Goal: Task Accomplishment & Management: Complete application form

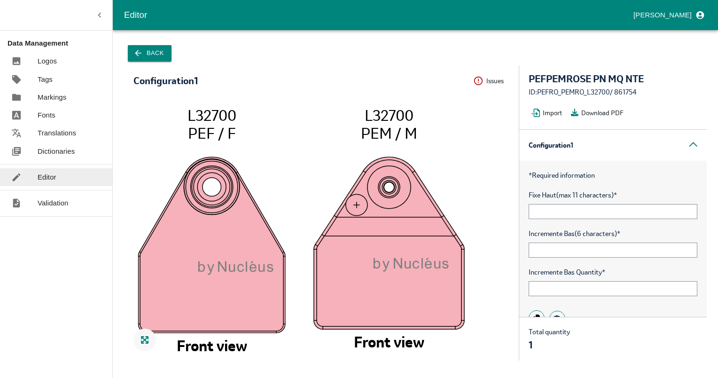
click at [128, 51] on button "Back" at bounding box center [150, 53] width 44 height 16
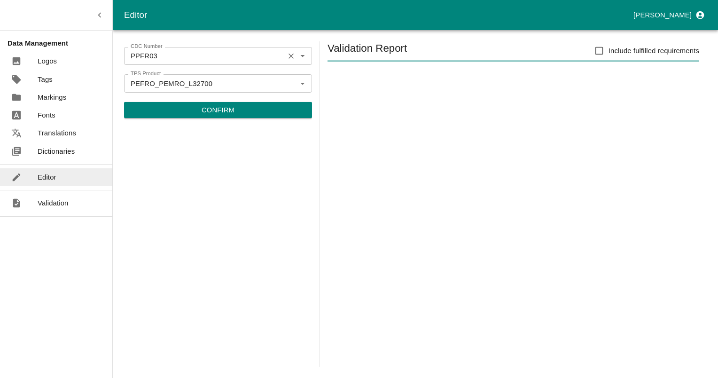
click at [291, 54] on icon "Clear" at bounding box center [290, 56] width 9 height 9
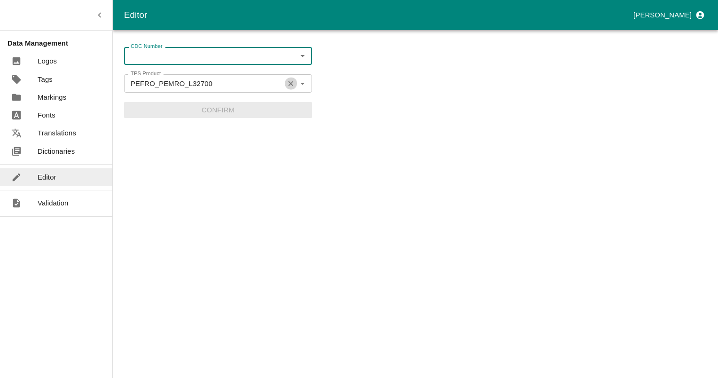
click at [291, 85] on icon "Clear" at bounding box center [290, 83] width 9 height 9
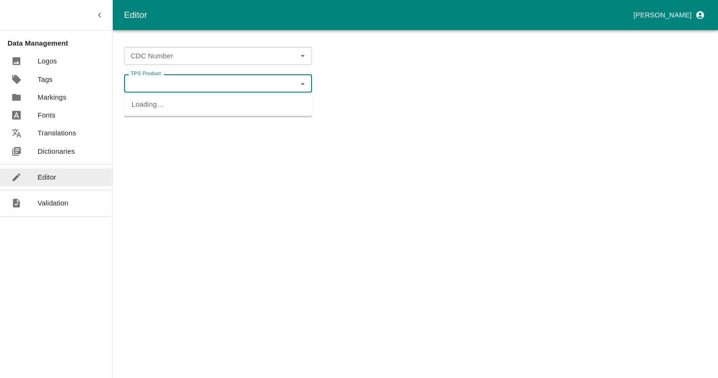
click at [257, 89] on input "TPS Product" at bounding box center [210, 83] width 167 height 12
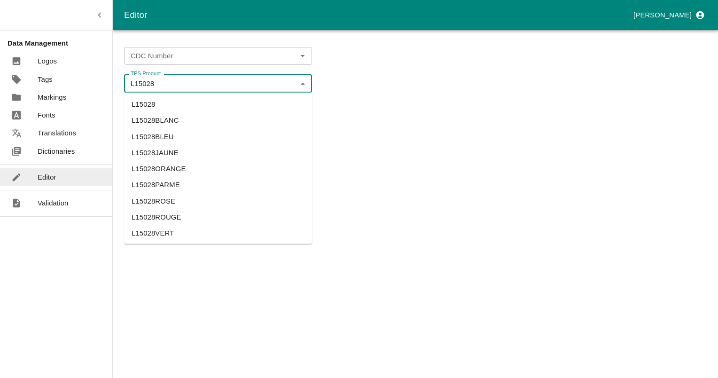
click at [159, 231] on li "L15028VERT" at bounding box center [218, 233] width 188 height 16
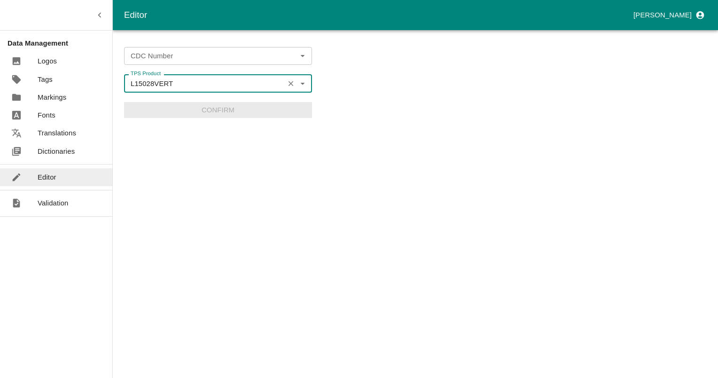
type input "L15028VERT"
click at [204, 56] on input "CDC Number" at bounding box center [210, 56] width 167 height 12
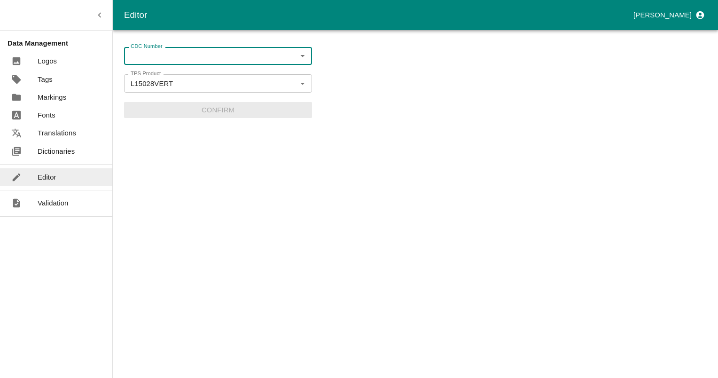
click at [299, 54] on icon "Open" at bounding box center [302, 56] width 10 height 10
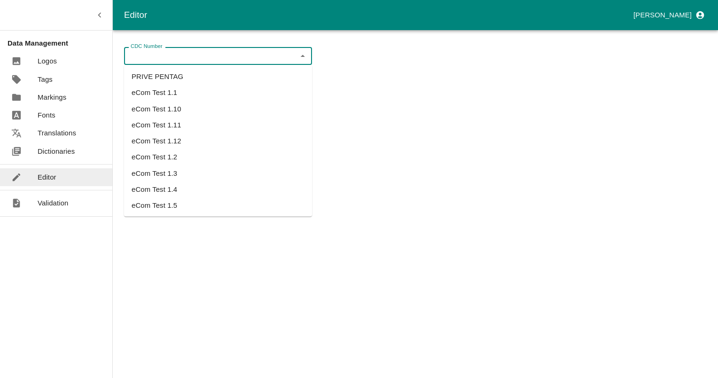
click at [173, 77] on li "PRIVE PENTAG" at bounding box center [218, 77] width 188 height 16
type input "PRIVE PENTAG"
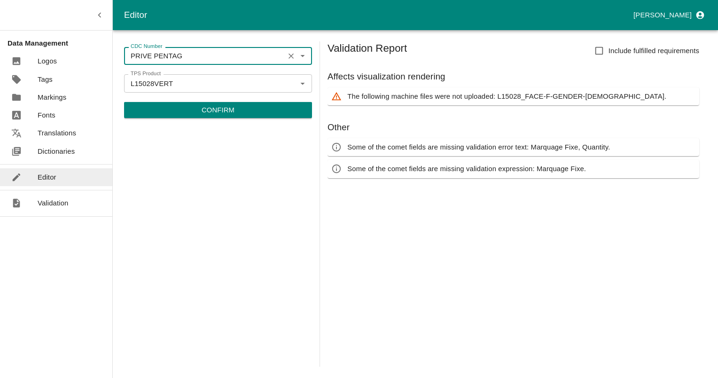
click at [228, 105] on p "Confirm" at bounding box center [217, 110] width 33 height 10
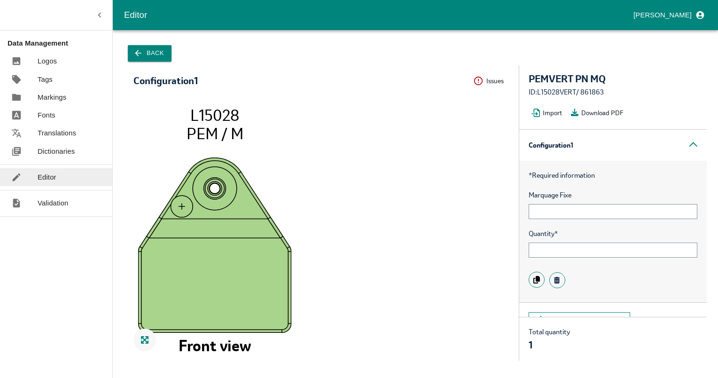
click at [125, 56] on div "Back" at bounding box center [415, 53] width 582 height 24
click at [133, 53] on icon "button" at bounding box center [137, 52] width 9 height 9
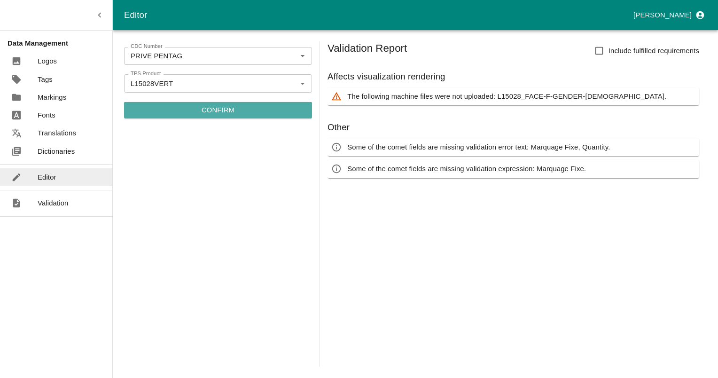
click at [215, 115] on p "Confirm" at bounding box center [217, 110] width 33 height 10
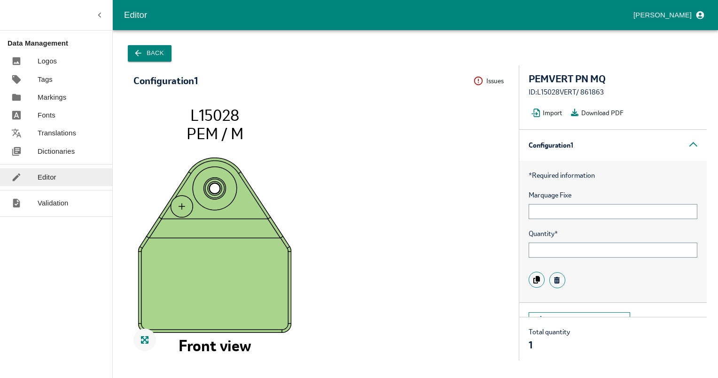
click at [140, 47] on button "Back" at bounding box center [150, 53] width 44 height 16
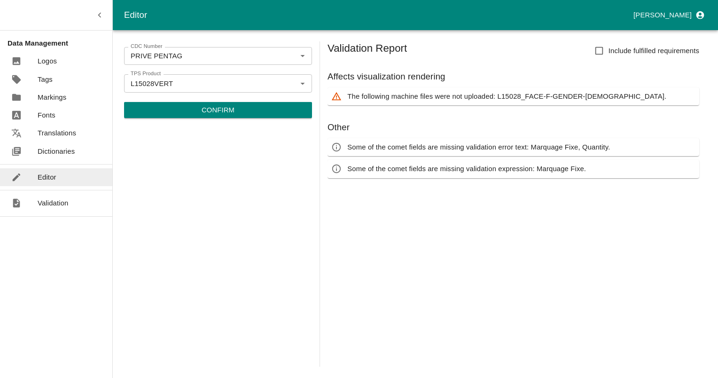
click at [227, 106] on p "Confirm" at bounding box center [217, 110] width 33 height 10
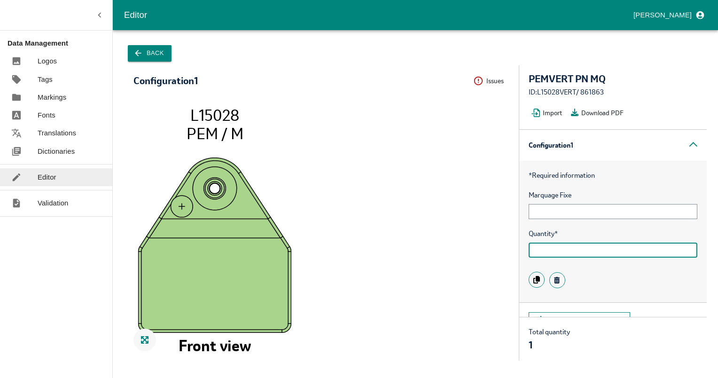
click at [612, 251] on input "text" at bounding box center [612, 249] width 169 height 15
type input "500"
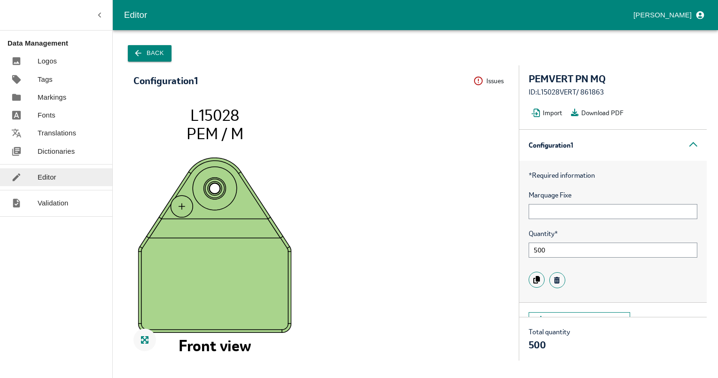
click at [650, 275] on div at bounding box center [612, 280] width 169 height 26
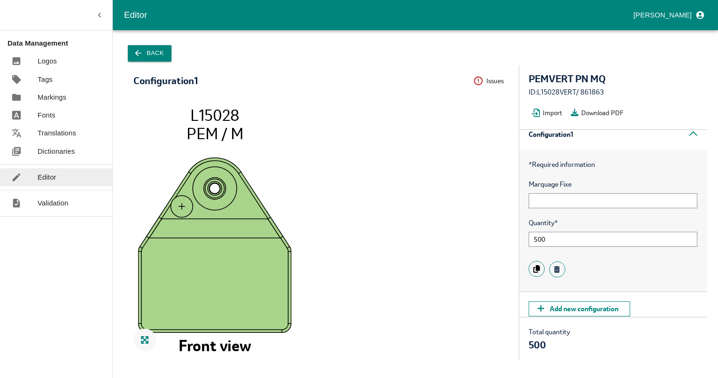
scroll to position [19, 0]
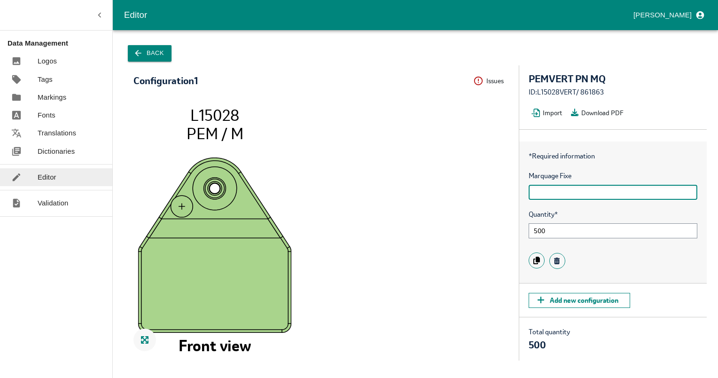
click at [603, 190] on input "text" at bounding box center [612, 192] width 169 height 15
